Goal: Contribute content

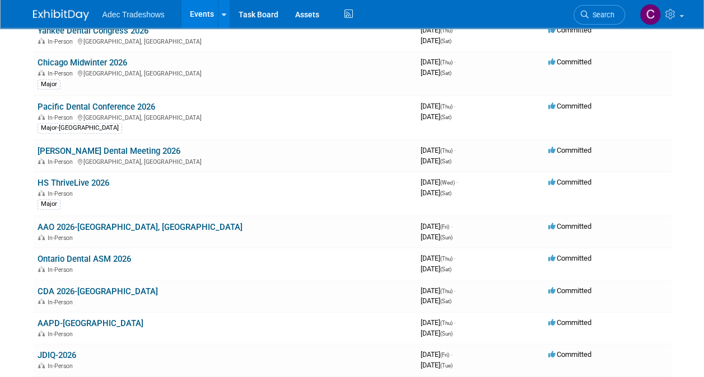
scroll to position [192, 0]
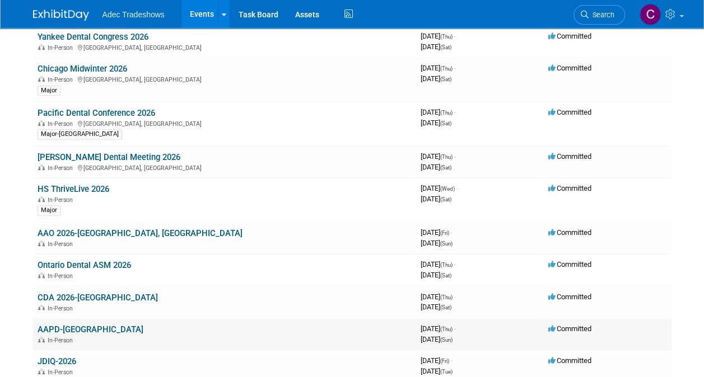
click at [90, 326] on link "AAPD-[GEOGRAPHIC_DATA]" at bounding box center [91, 330] width 106 height 10
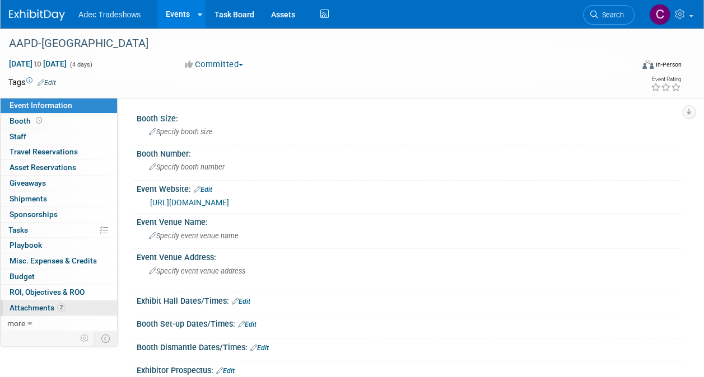
click at [46, 306] on span "Attachments 2" at bounding box center [38, 307] width 56 height 9
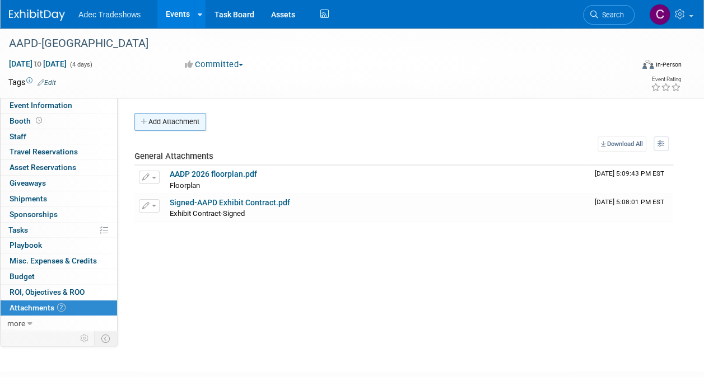
click at [174, 119] on button "Add Attachment" at bounding box center [170, 122] width 72 height 18
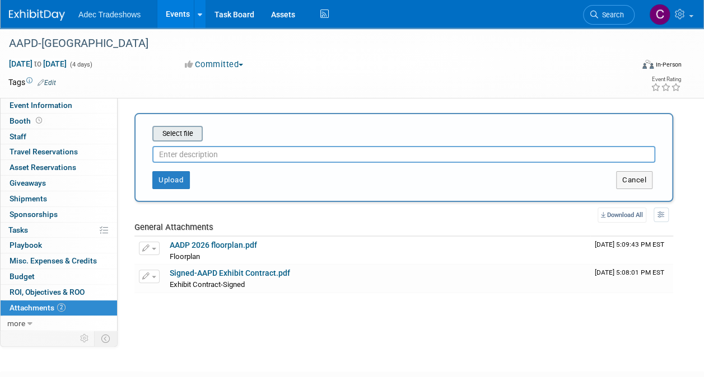
click at [178, 133] on input "file" at bounding box center [134, 133] width 133 height 13
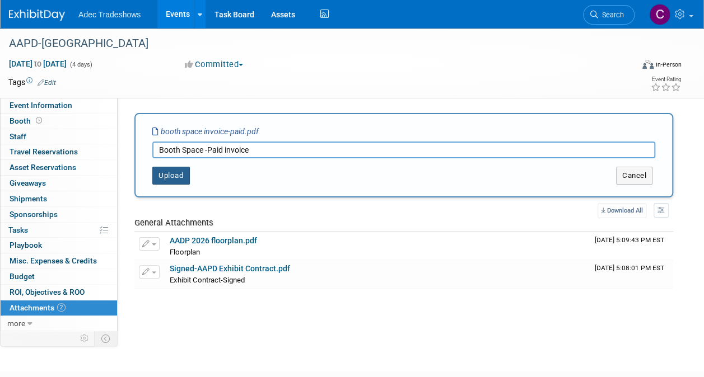
type input "Booth Space -Paid invoice"
click at [169, 169] on button "Upload" at bounding box center [171, 176] width 38 height 18
